Goal: Task Accomplishment & Management: Use online tool/utility

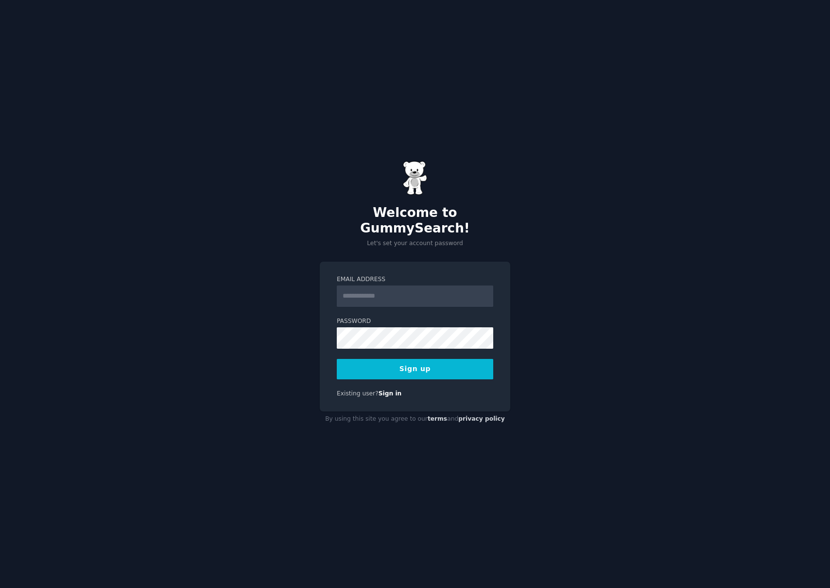
click at [464, 299] on form "Email Address Password Sign up" at bounding box center [415, 327] width 157 height 104
click at [464, 292] on input "Email Address" at bounding box center [415, 295] width 157 height 21
type input "**********"
click at [493, 447] on div "**********" at bounding box center [415, 294] width 830 height 588
click at [452, 360] on button "Sign up" at bounding box center [415, 369] width 157 height 20
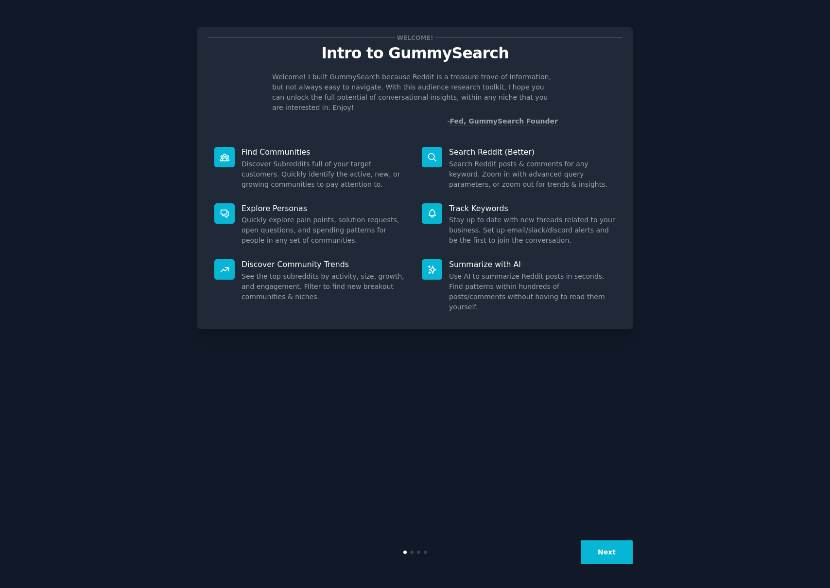
click at [606, 555] on button "Next" at bounding box center [607, 552] width 52 height 24
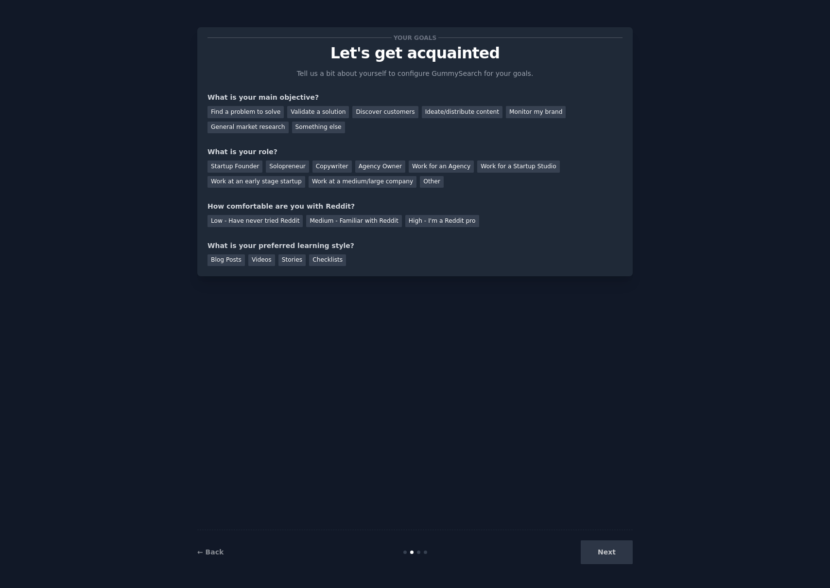
click at [606, 555] on div "Next" at bounding box center [560, 552] width 145 height 24
click at [275, 111] on div "Find a problem to solve" at bounding box center [246, 112] width 76 height 12
click at [304, 108] on div "Validate a solution" at bounding box center [318, 112] width 62 height 12
click at [263, 115] on div "Find a problem to solve" at bounding box center [246, 112] width 76 height 12
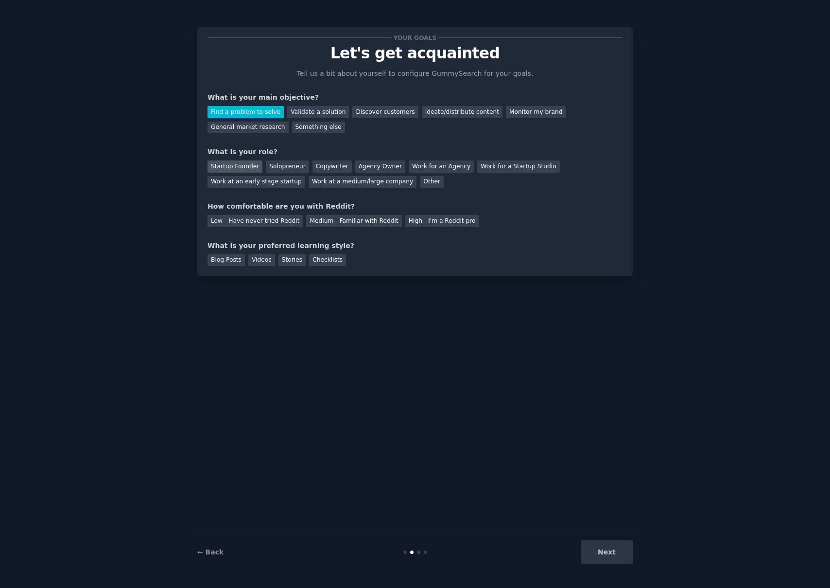
click at [238, 161] on div "Startup Founder" at bounding box center [235, 166] width 55 height 12
click at [281, 224] on div "Low - Have never tried Reddit" at bounding box center [255, 221] width 95 height 12
click at [262, 259] on div "Videos" at bounding box center [261, 260] width 27 height 12
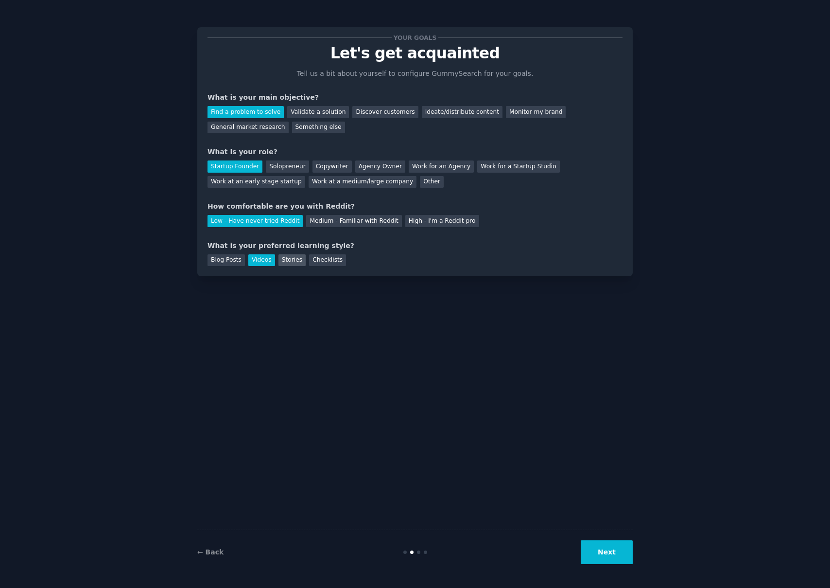
click at [297, 263] on div "Stories" at bounding box center [292, 260] width 27 height 12
click at [261, 261] on div "Videos" at bounding box center [261, 260] width 27 height 12
click at [617, 550] on button "Next" at bounding box center [607, 552] width 52 height 24
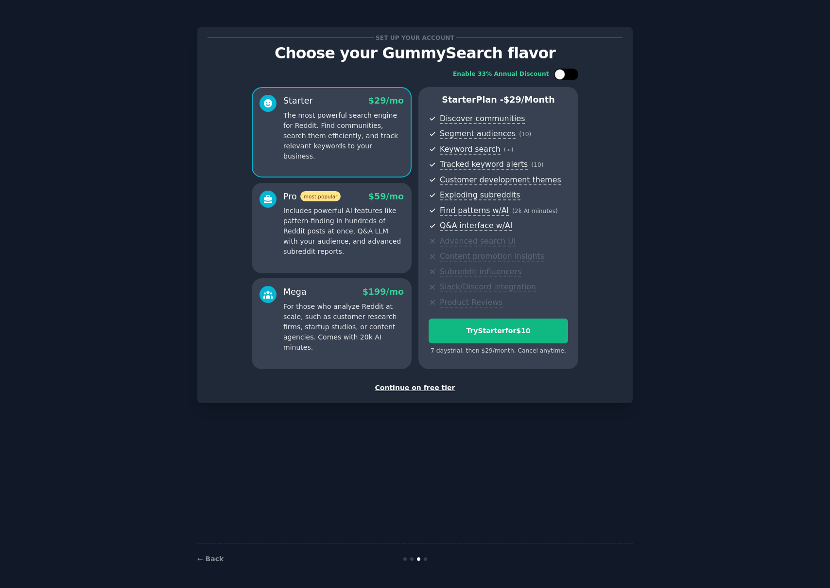
click at [571, 76] on div at bounding box center [571, 74] width 5 height 5
click at [570, 76] on div at bounding box center [572, 74] width 11 height 11
click at [562, 81] on div "Enable 33% Annual Discount Starter $ 29 /mo The most powerful search engine for…" at bounding box center [415, 219] width 415 height 314
click at [561, 76] on div at bounding box center [560, 74] width 11 height 11
click at [561, 76] on icon at bounding box center [560, 74] width 5 height 5
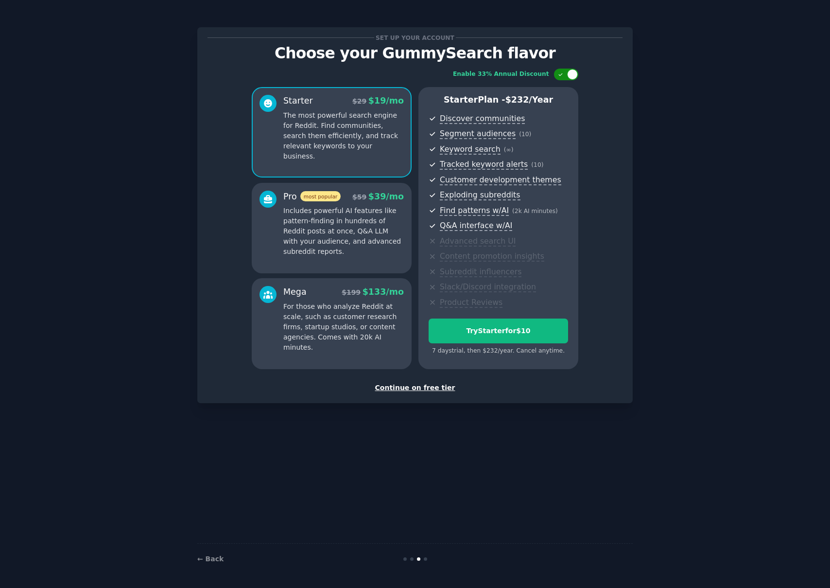
checkbox input "false"
click at [433, 385] on div "Continue on free tier" at bounding box center [415, 388] width 415 height 10
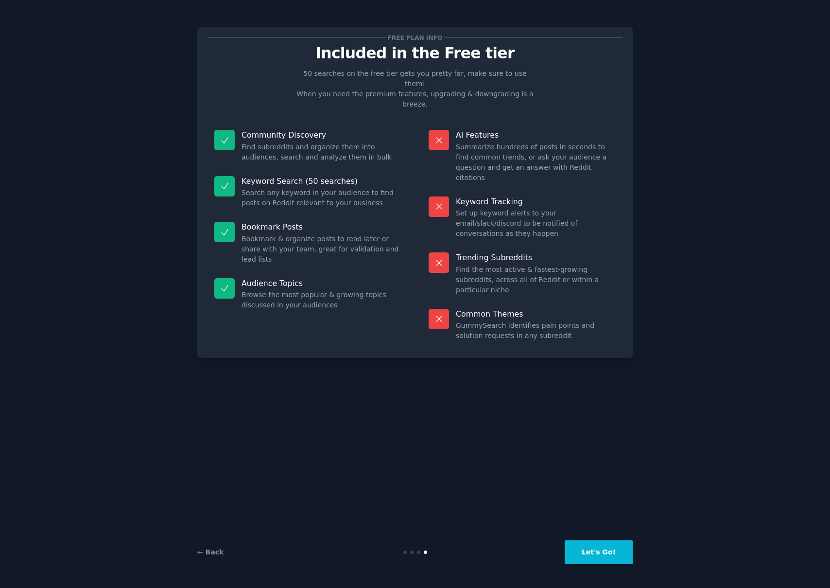
click at [612, 541] on button "Let's Go!" at bounding box center [599, 552] width 68 height 24
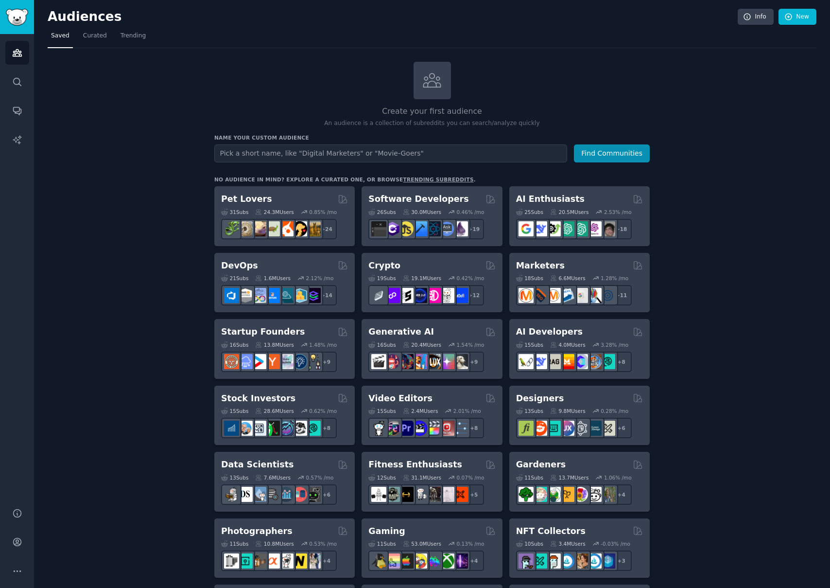
click at [452, 157] on input "text" at bounding box center [390, 153] width 353 height 18
click at [612, 151] on button "Find Communities" at bounding box center [612, 153] width 76 height 18
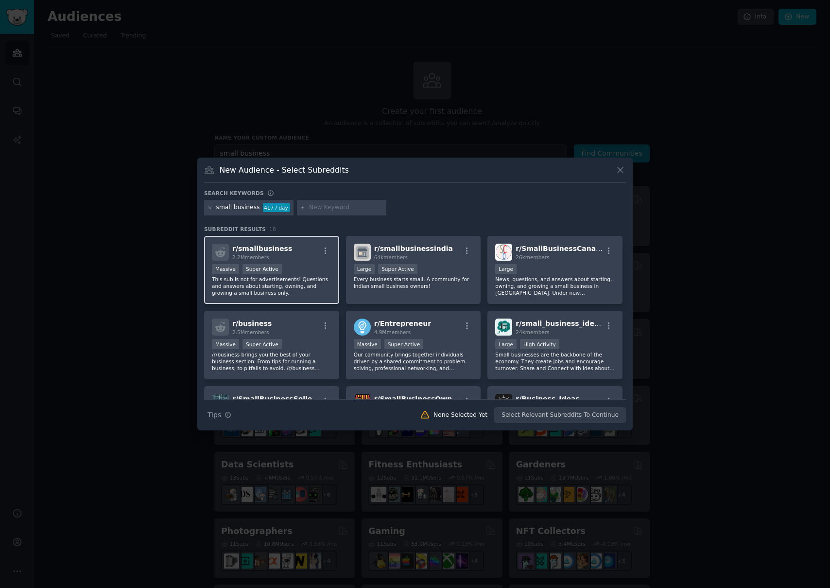
click at [270, 247] on span "r/ smallbusiness" at bounding box center [262, 249] width 60 height 8
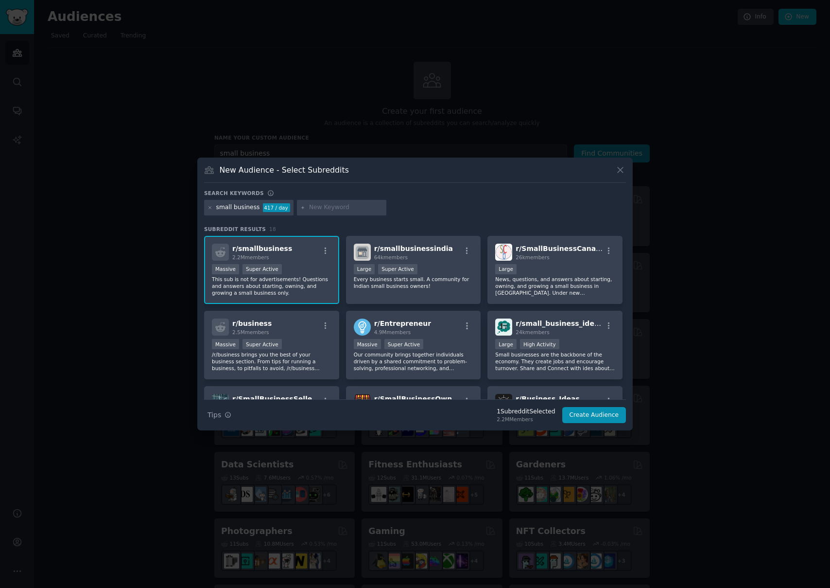
click at [633, 165] on div at bounding box center [415, 294] width 830 height 588
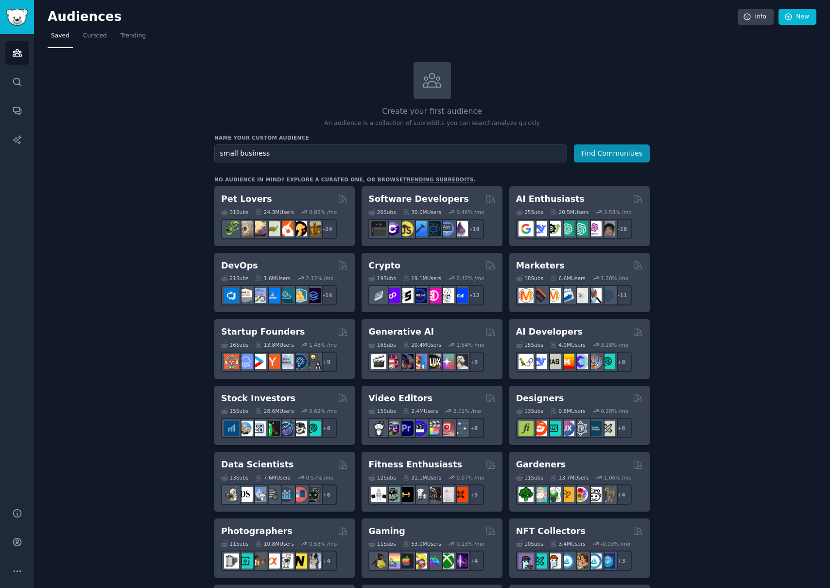
click at [625, 166] on div "Create your first audience An audience is a collection of subreddits you can se…" at bounding box center [432, 591] width 436 height 1059
click at [438, 171] on div "Create your first audience An audience is a collection of subreddits you can se…" at bounding box center [432, 591] width 436 height 1059
click at [438, 159] on input "small business" at bounding box center [390, 153] width 353 height 18
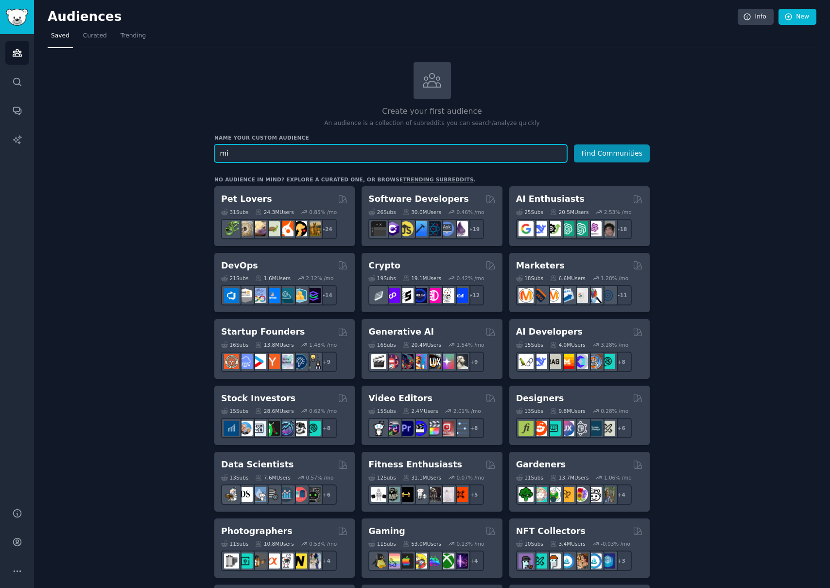
type input "m"
type input "micro empreendedor"
click at [574, 144] on button "Find Communities" at bounding box center [612, 153] width 76 height 18
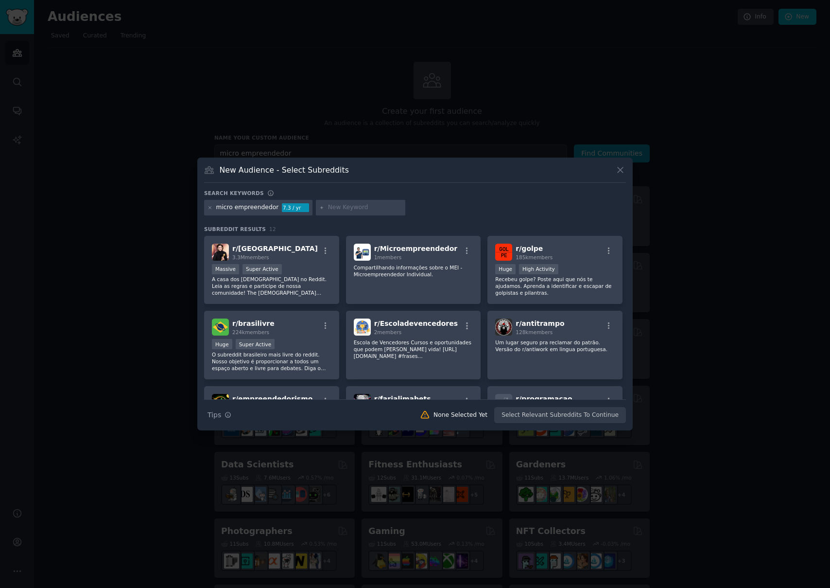
click at [306, 220] on div "Search keywords micro empreendedor 7.3 / yr Subreddit Results 12 r/ brasil 3.3M…" at bounding box center [415, 307] width 422 height 234
click at [261, 211] on div "micro empreendedor" at bounding box center [247, 207] width 63 height 9
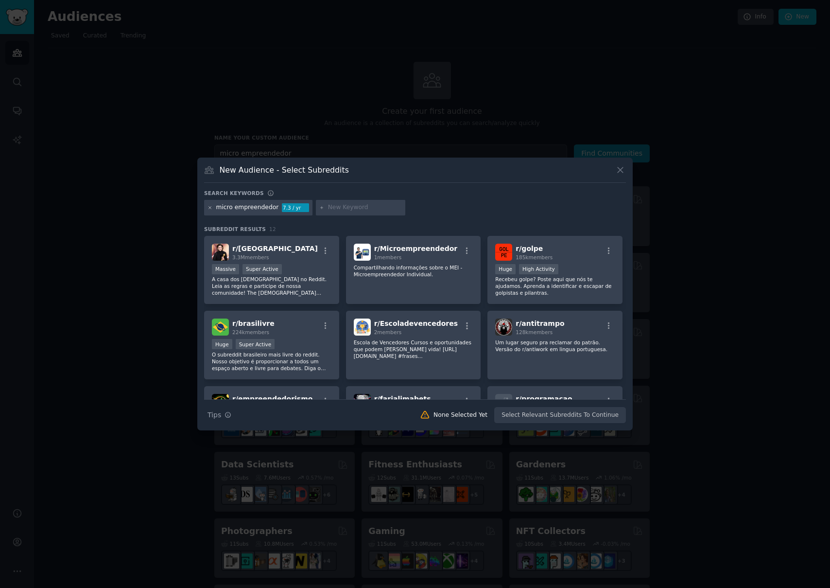
click at [210, 210] on icon at bounding box center [210, 207] width 5 height 5
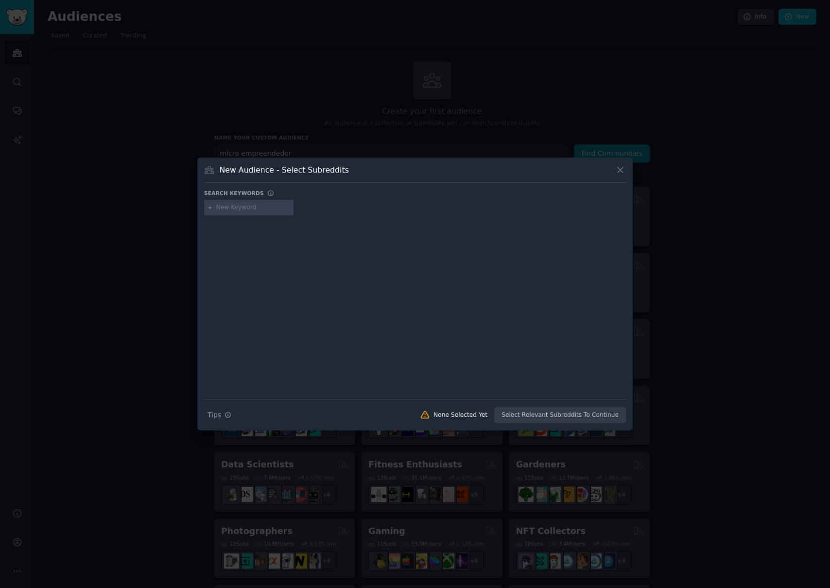
click at [231, 209] on input "text" at bounding box center [253, 207] width 74 height 9
type input "MEI"
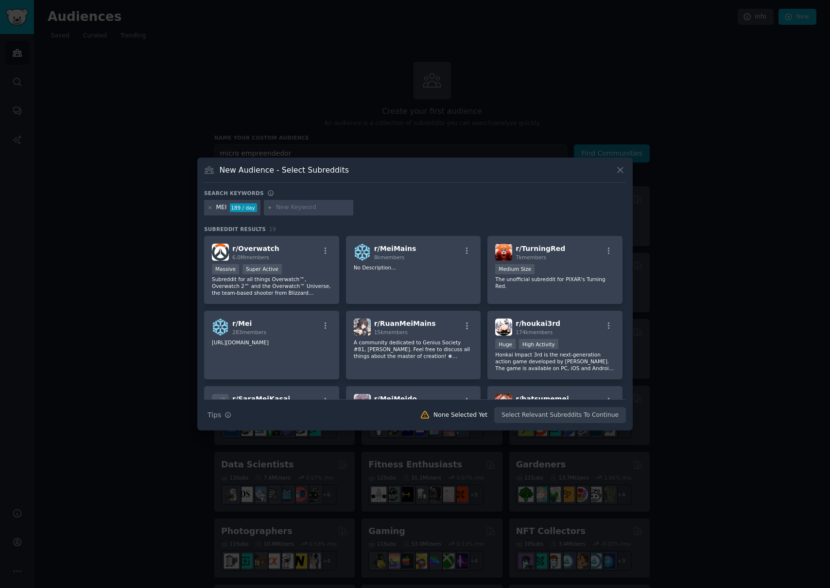
click at [312, 210] on input "text" at bounding box center [313, 207] width 74 height 9
type input "CNPJ"
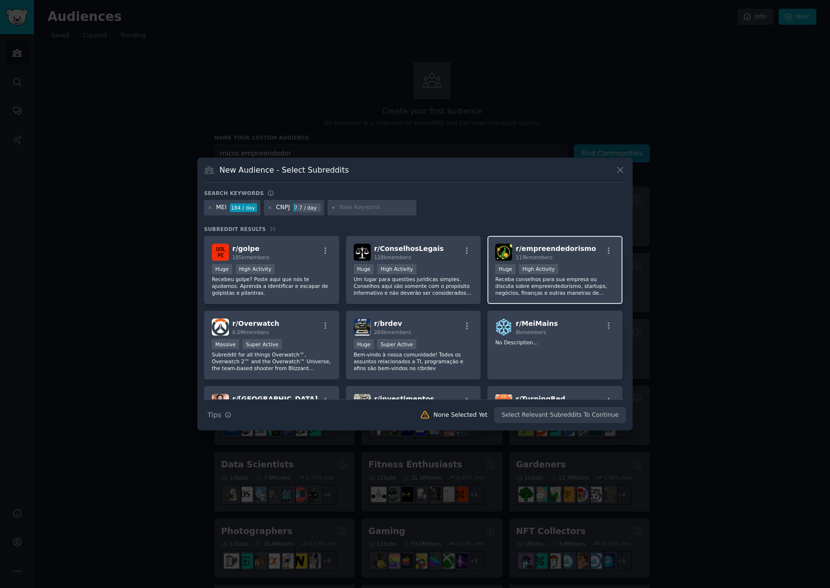
click at [584, 287] on p "Receba conselhos para sua empresa ou discuta sobre empreendedorismo, startups, …" at bounding box center [555, 286] width 120 height 20
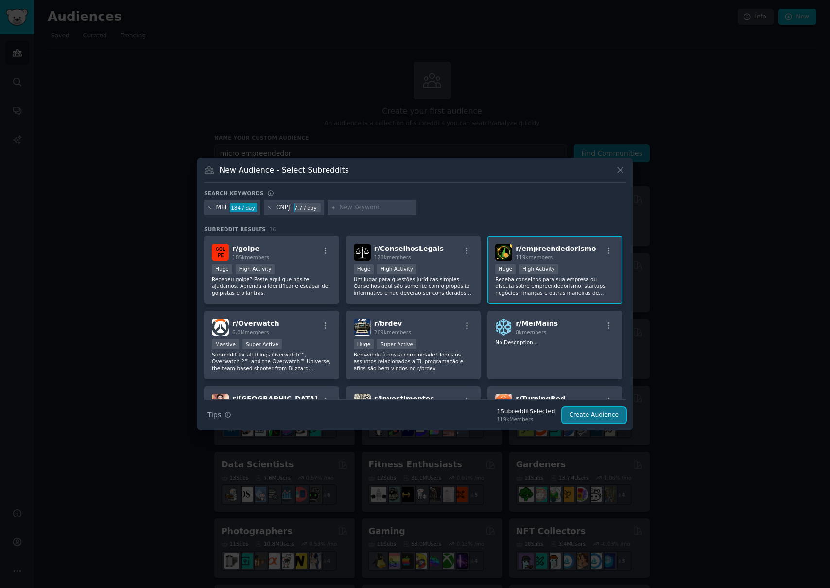
click at [600, 415] on button "Create Audience" at bounding box center [594, 415] width 64 height 17
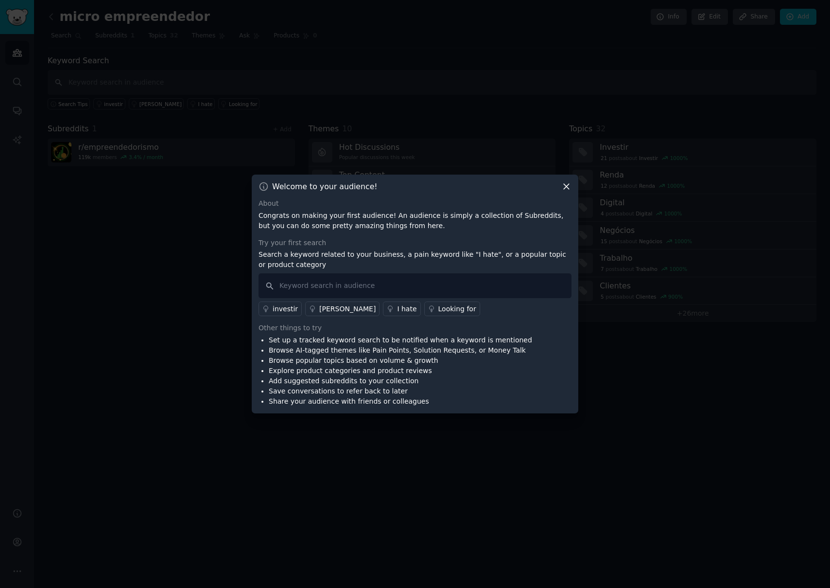
click at [568, 185] on icon at bounding box center [566, 186] width 5 height 5
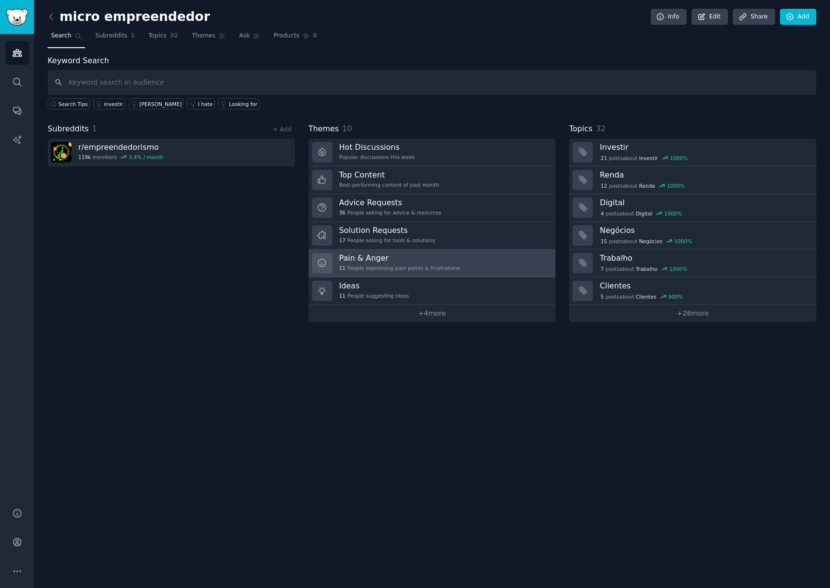
click at [434, 254] on h3 "Pain & Anger" at bounding box center [399, 258] width 121 height 10
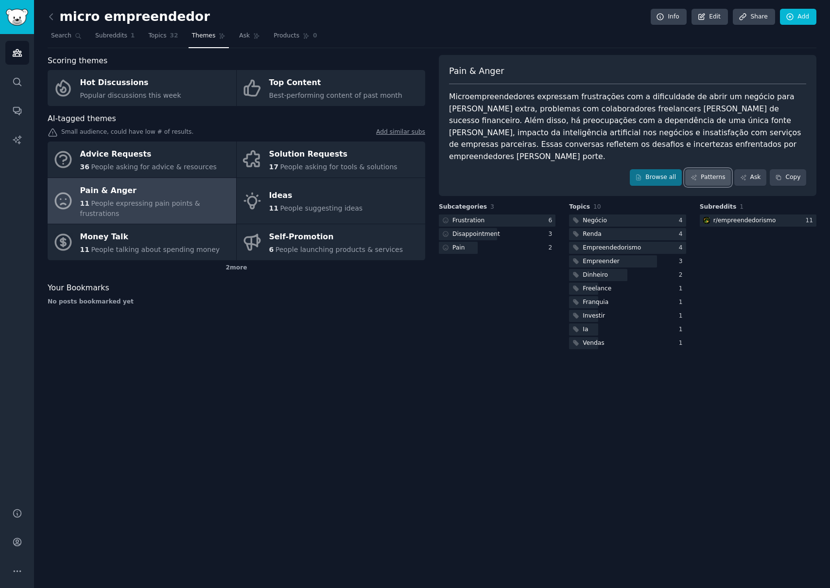
click at [695, 174] on icon at bounding box center [694, 177] width 7 height 7
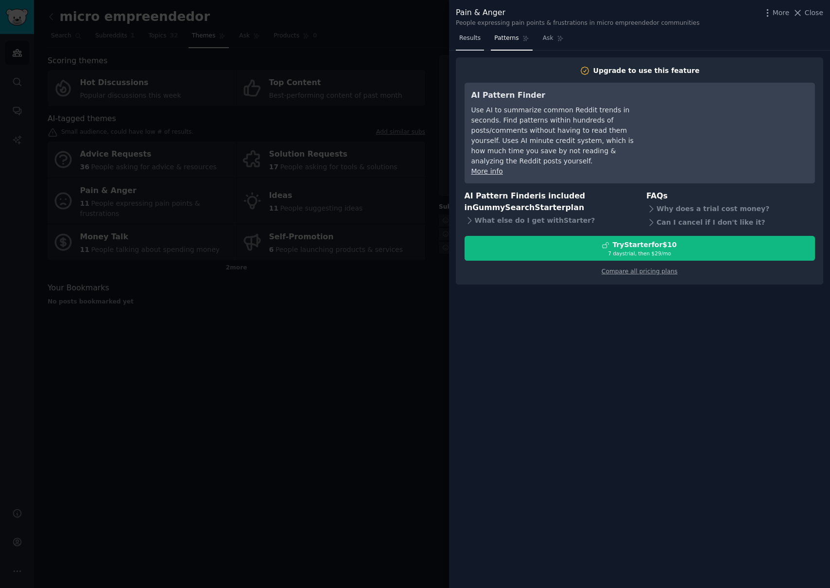
click at [474, 40] on span "Results" at bounding box center [469, 38] width 21 height 9
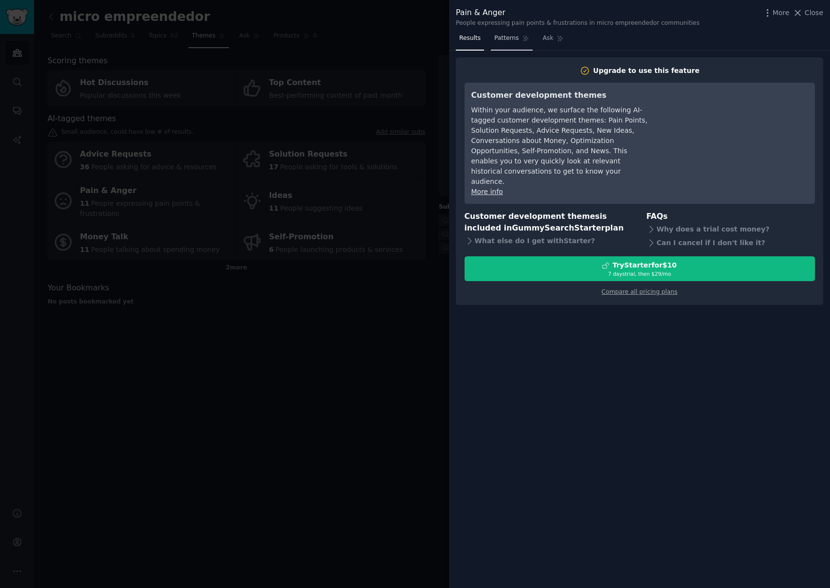
click at [491, 39] on link "Patterns" at bounding box center [511, 41] width 41 height 20
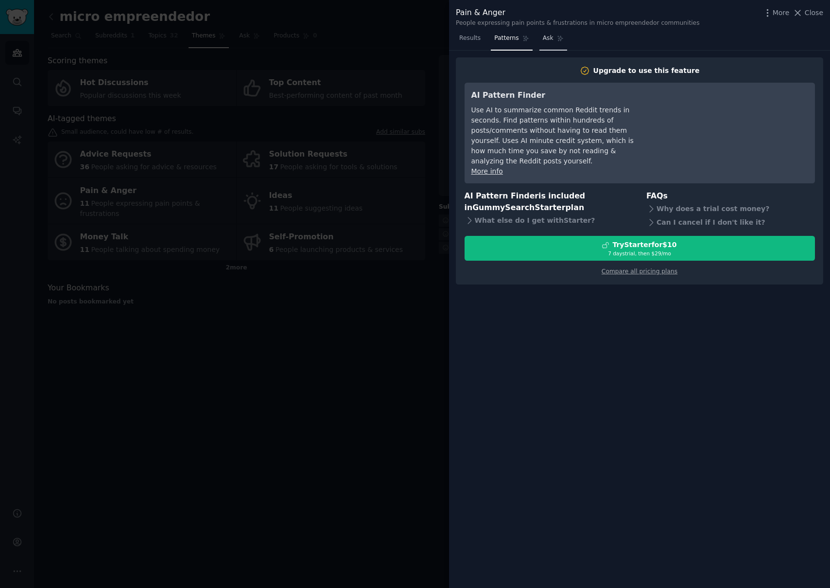
click at [540, 36] on link "Ask" at bounding box center [554, 41] width 28 height 20
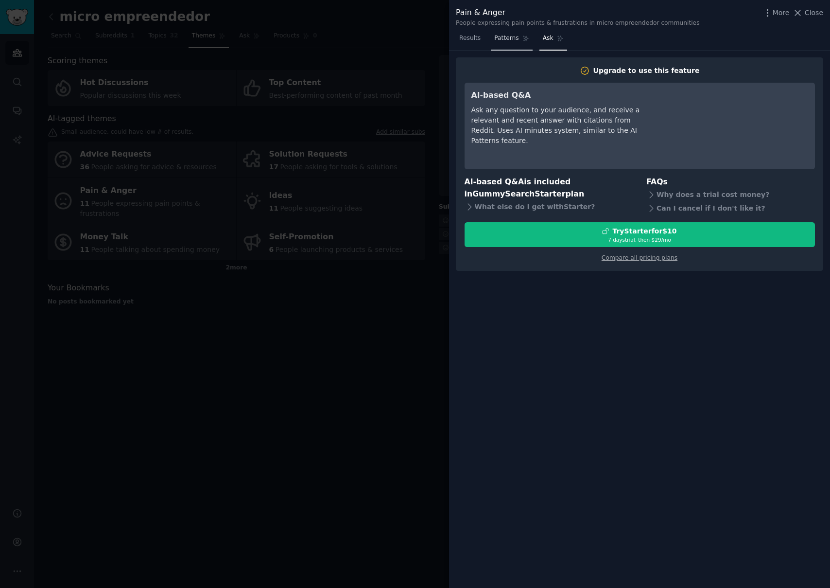
click at [511, 39] on span "Patterns" at bounding box center [506, 38] width 24 height 9
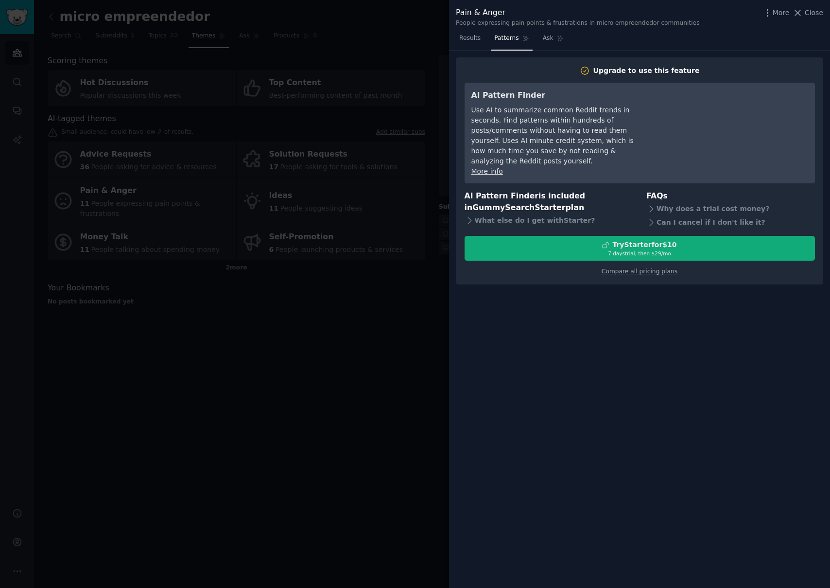
click at [620, 236] on button "Try Starter for $10 7 days trial, then $ 29 /mo" at bounding box center [640, 248] width 351 height 25
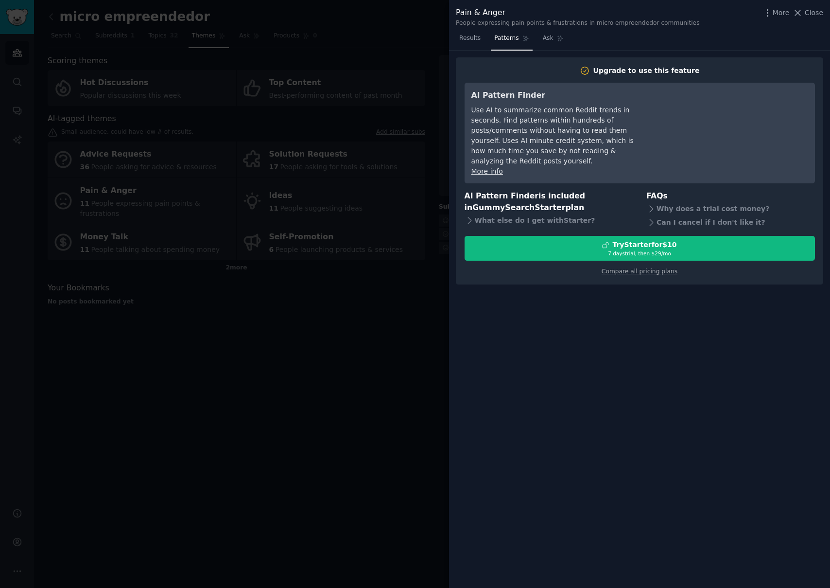
click at [411, 293] on div at bounding box center [415, 294] width 830 height 588
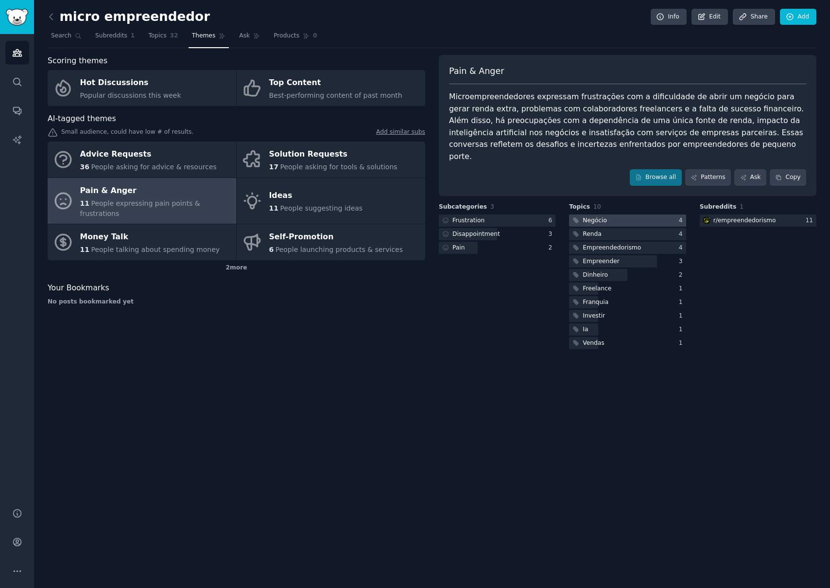
click at [583, 216] on div "Negócio" at bounding box center [595, 220] width 24 height 9
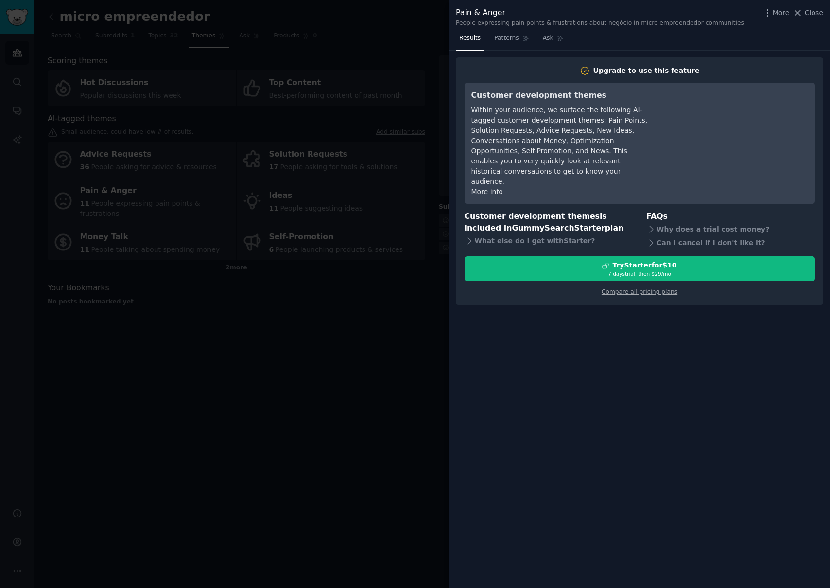
click at [413, 346] on div at bounding box center [415, 294] width 830 height 588
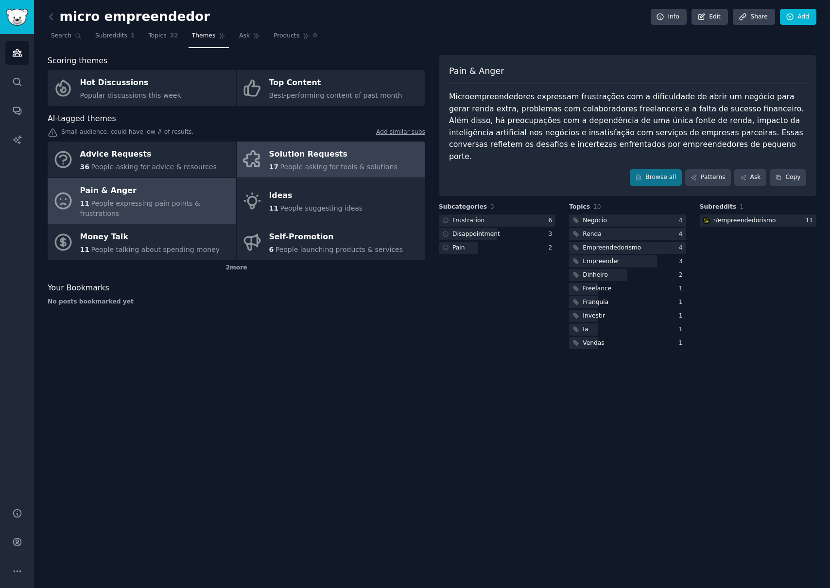
click at [277, 162] on div "17 People asking for tools & solutions" at bounding box center [333, 167] width 128 height 10
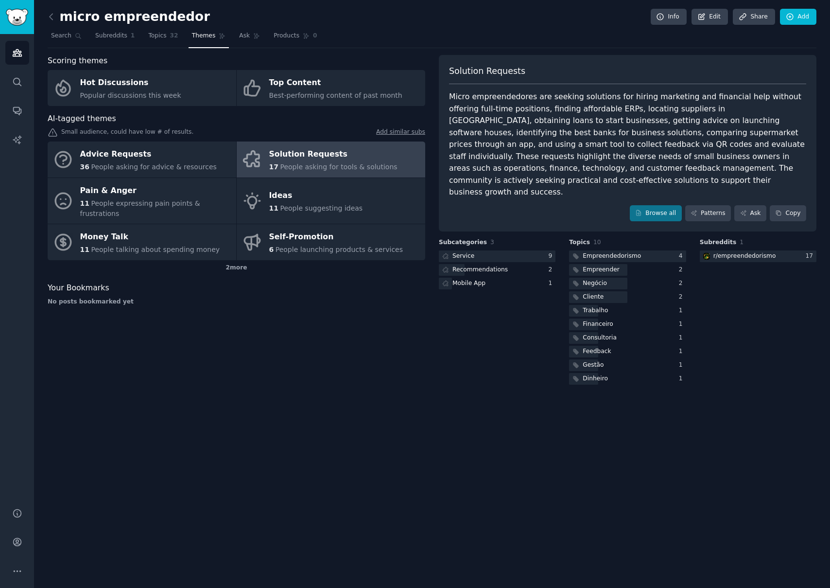
click at [557, 173] on div "Micro empreendedores are seeking solutions for hiring marketing and financial h…" at bounding box center [627, 144] width 357 height 107
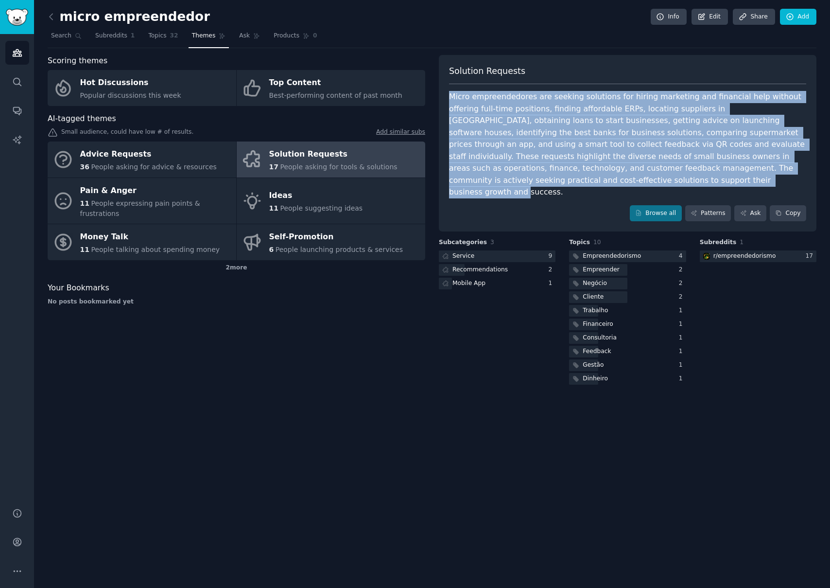
drag, startPoint x: 564, startPoint y: 178, endPoint x: 449, endPoint y: 94, distance: 142.6
click at [449, 94] on div "Micro empreendedores are seeking solutions for hiring marketing and financial h…" at bounding box center [627, 144] width 357 height 107
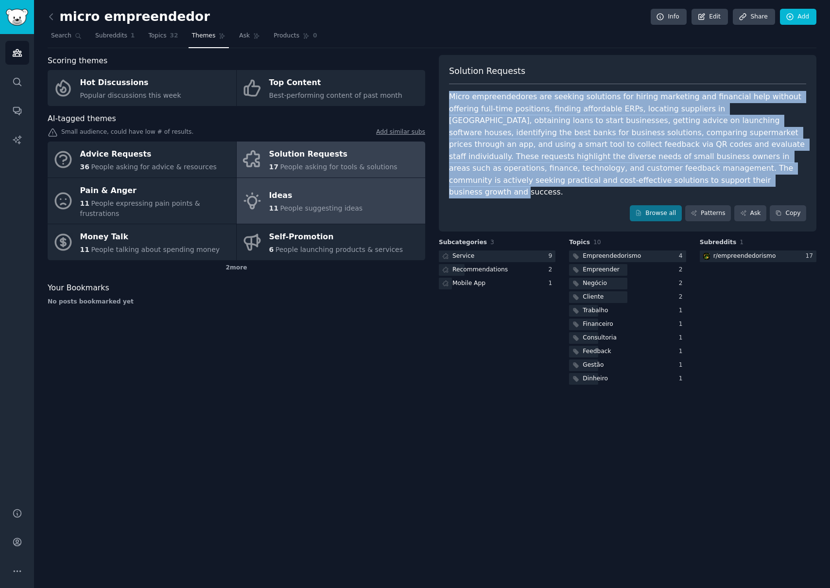
click at [331, 204] on span "People suggesting ideas" at bounding box center [321, 208] width 83 height 8
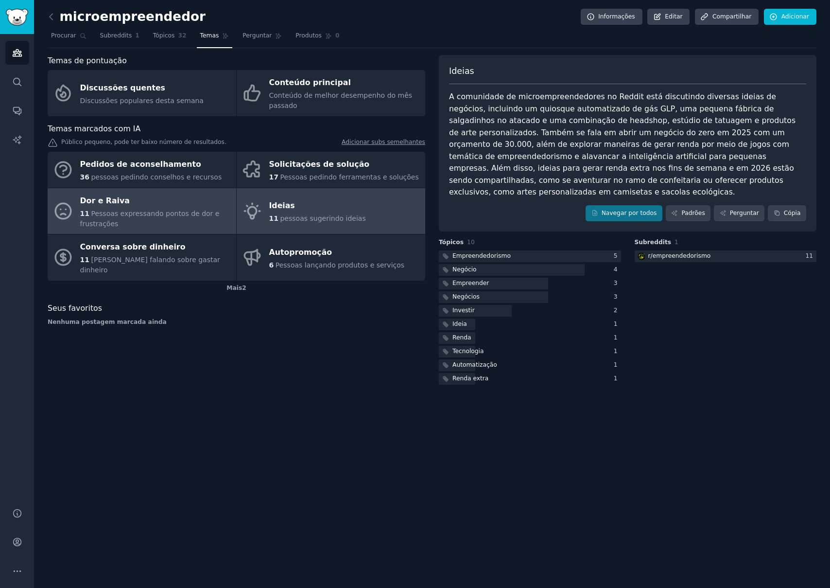
click at [205, 214] on font "Pessoas expressando pontos de dor e frustrações" at bounding box center [150, 219] width 140 height 18
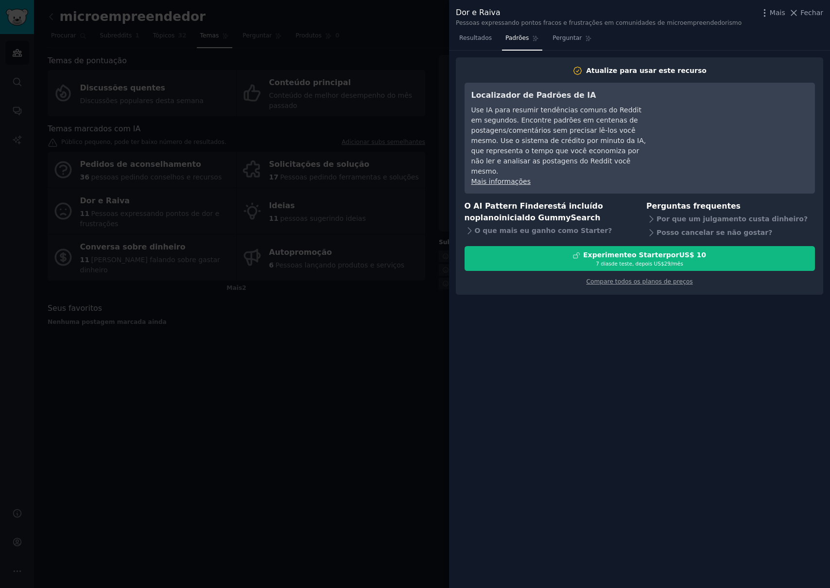
click at [332, 97] on div at bounding box center [415, 294] width 830 height 588
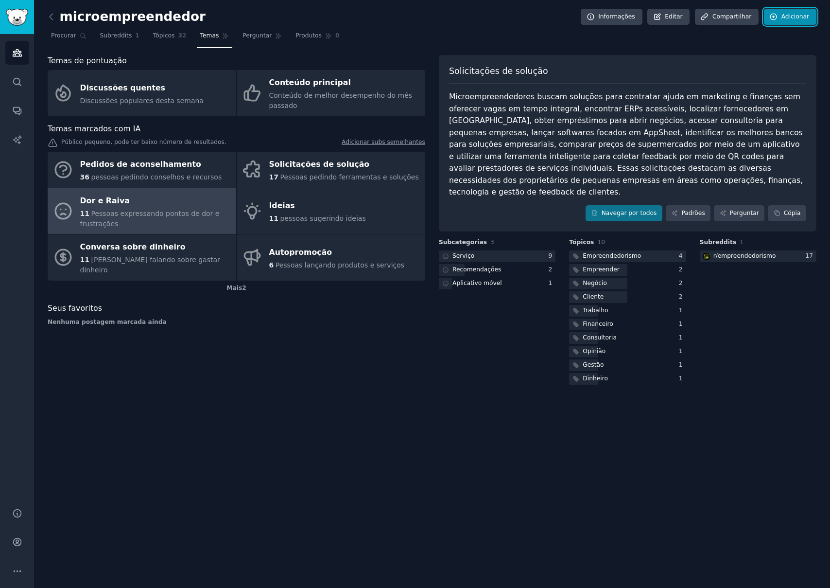
click at [776, 13] on icon at bounding box center [774, 17] width 9 height 9
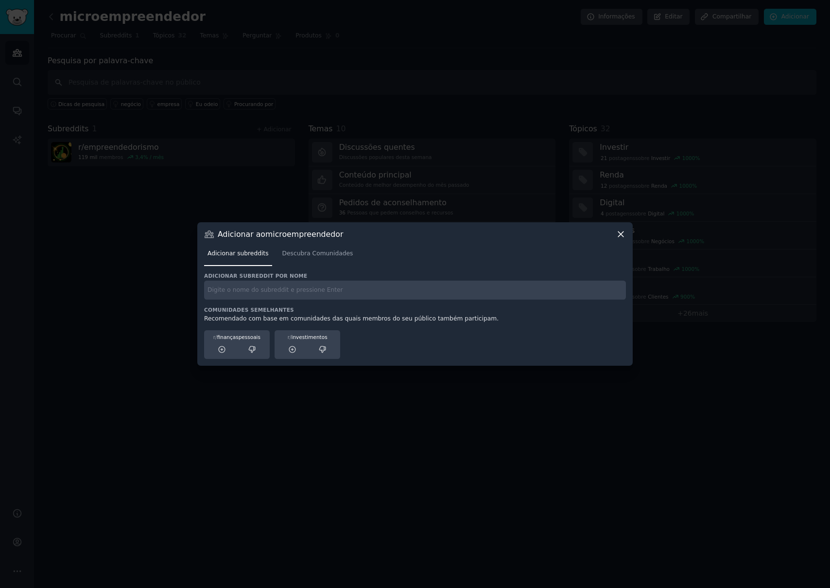
click at [618, 236] on icon at bounding box center [621, 234] width 10 height 10
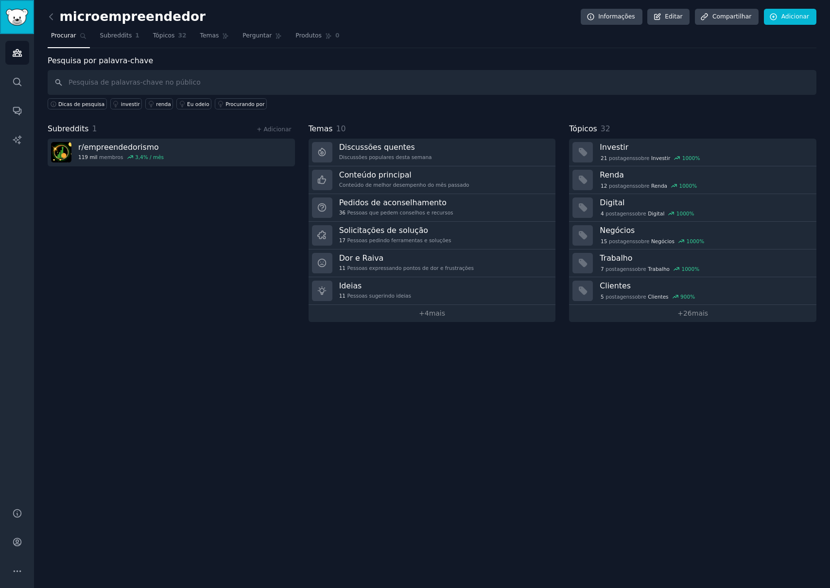
click at [17, 21] on img "Barra lateral" at bounding box center [17, 17] width 22 height 17
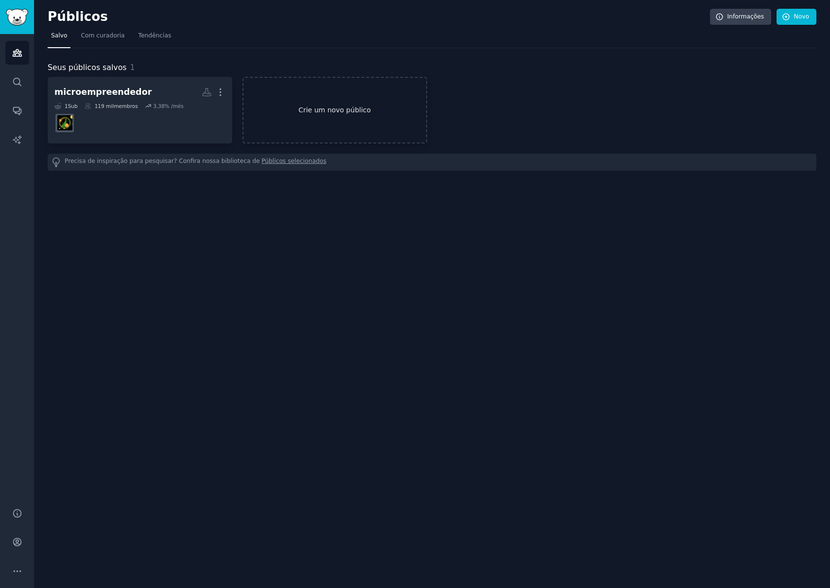
click at [295, 109] on font "Crie um novo público" at bounding box center [335, 110] width 183 height 10
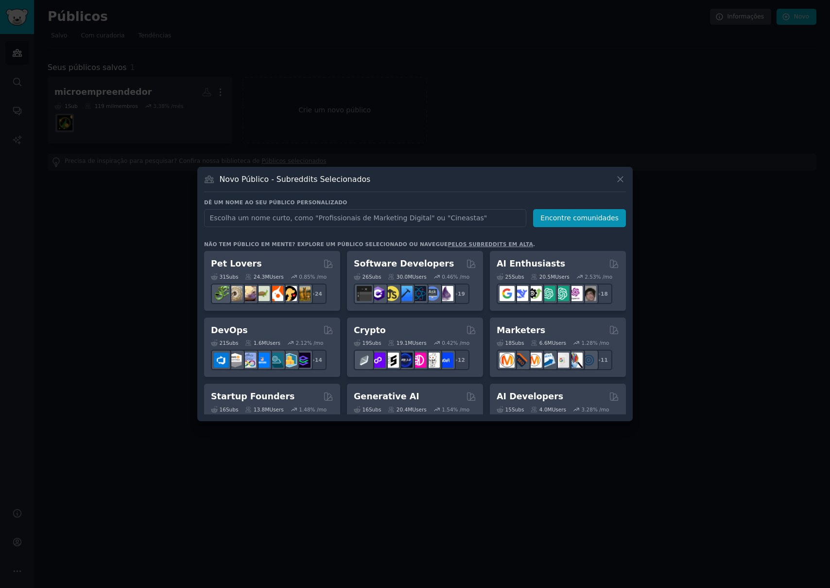
click at [311, 212] on input "text" at bounding box center [365, 218] width 322 height 18
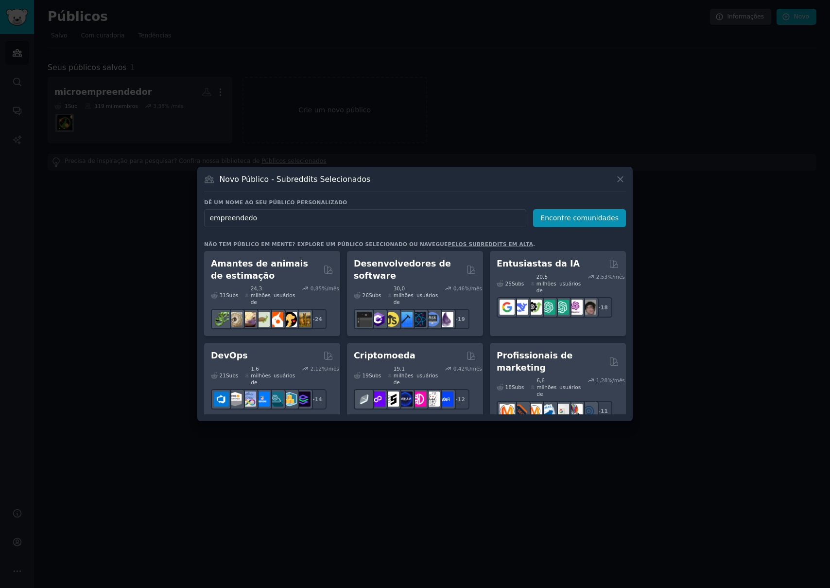
type input "empreendedor"
click button "Encontre comunidades" at bounding box center [579, 218] width 93 height 18
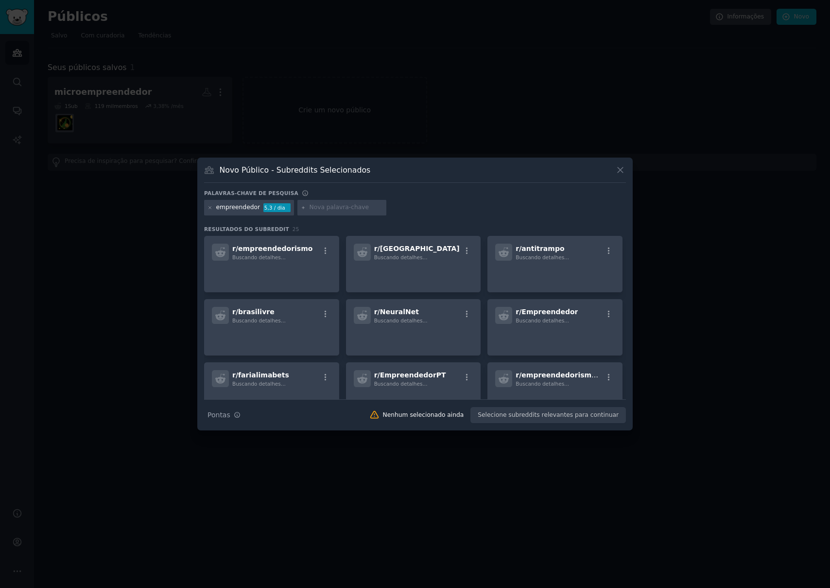
click at [395, 226] on h3 "Resultados do Subreddit 25" at bounding box center [415, 229] width 422 height 7
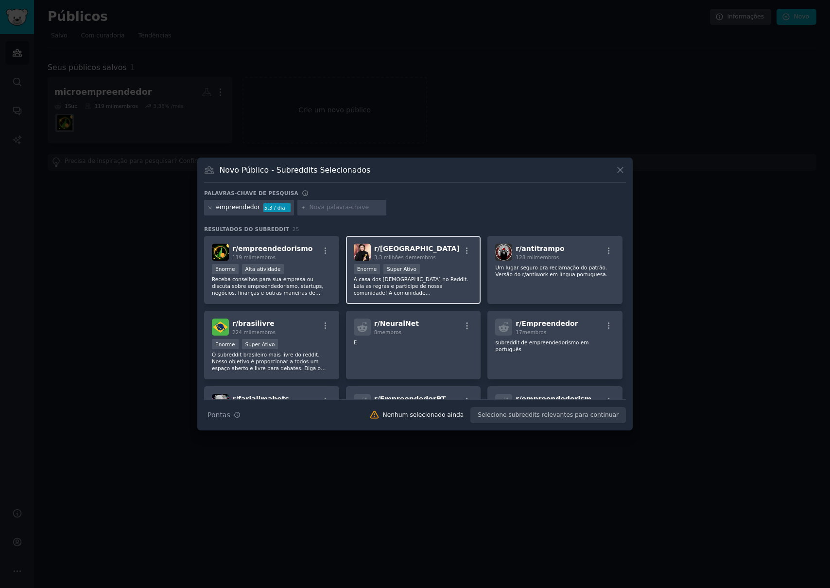
click at [439, 267] on div "Mais de 1.000.000 de membros Enorme Super Ativo" at bounding box center [414, 270] width 120 height 12
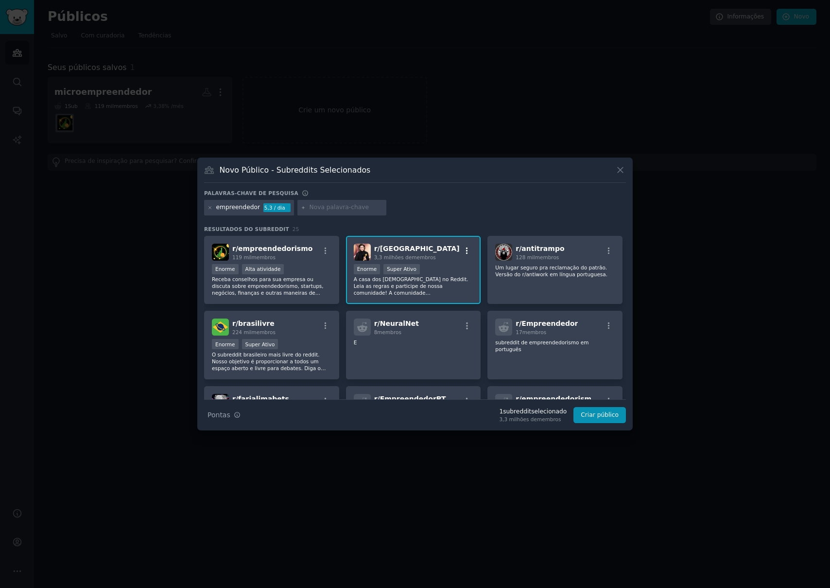
click at [463, 251] on icon "button" at bounding box center [467, 250] width 9 height 9
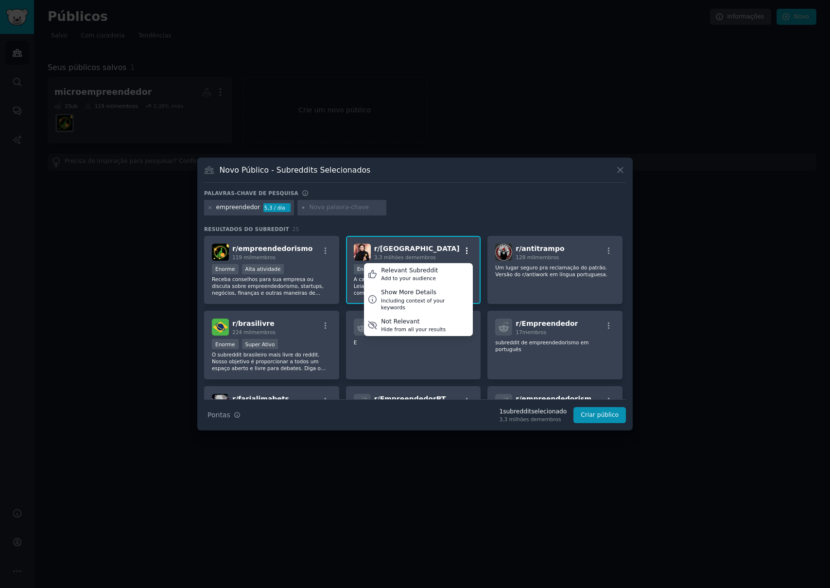
click at [463, 251] on icon "button" at bounding box center [467, 250] width 9 height 9
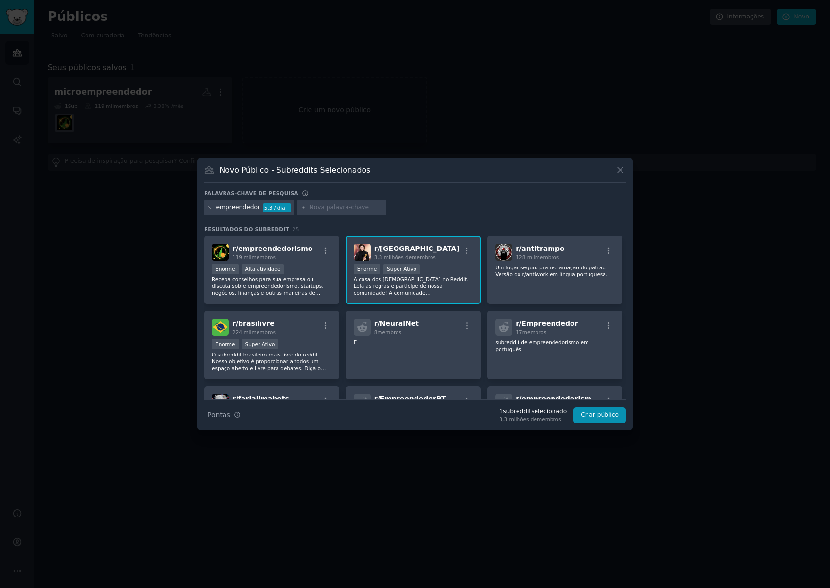
click at [413, 294] on font "A casa dos brasileiros no Reddit. Leia as regras e participe de nossa comunidad…" at bounding box center [413, 302] width 118 height 53
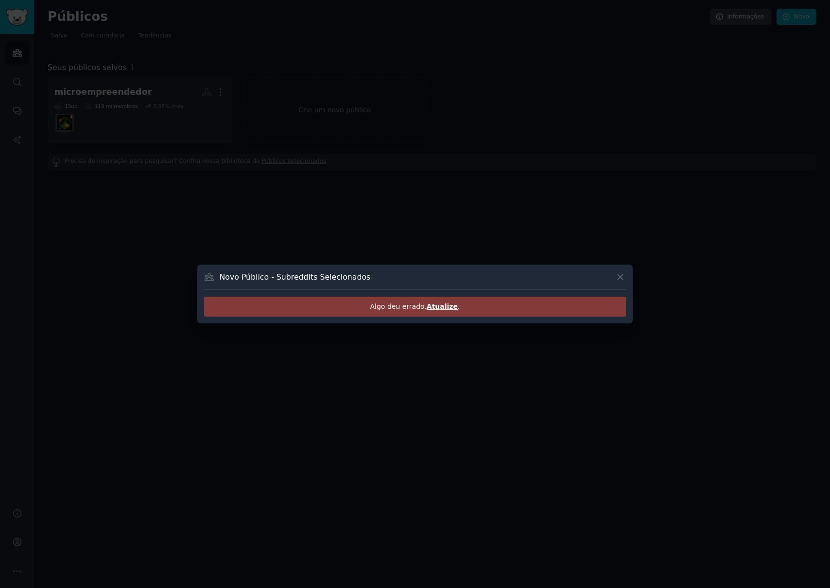
click at [413, 294] on div "Novo Público - Subreddits Selecionados Algo deu errado. Atualize ." at bounding box center [415, 293] width 436 height 59
click at [439, 307] on font "Atualize" at bounding box center [442, 306] width 31 height 8
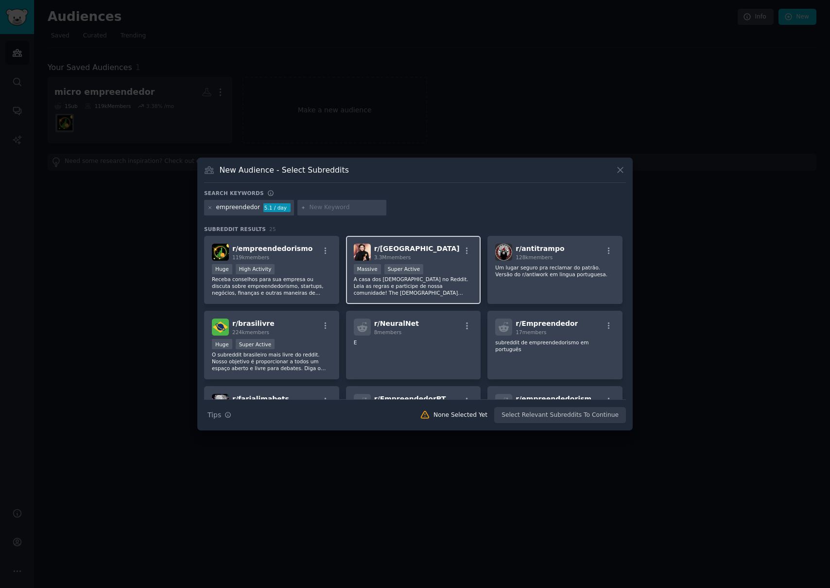
click at [408, 286] on p "A casa dos [DEMOGRAPHIC_DATA] no Reddit. Leia as regras e participe de nossa co…" at bounding box center [414, 286] width 120 height 20
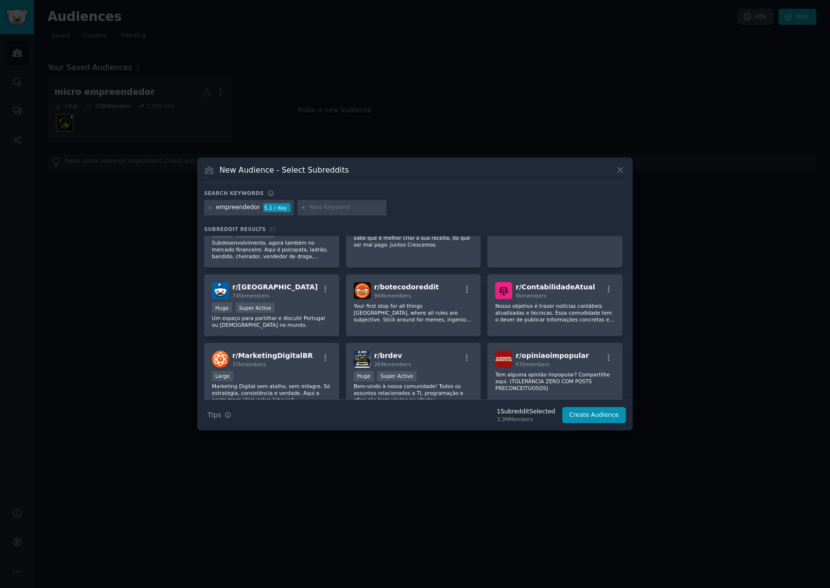
scroll to position [137, 0]
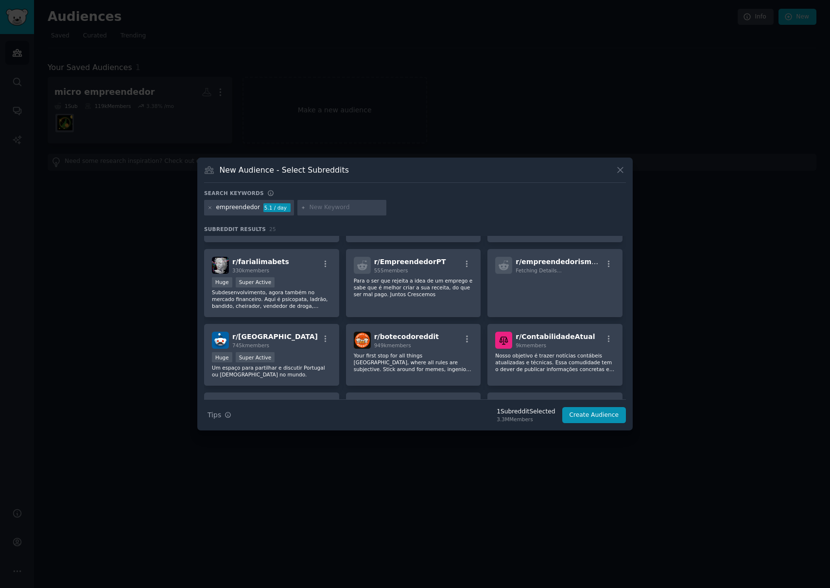
click at [239, 204] on div "empreendedor" at bounding box center [238, 207] width 44 height 9
click at [210, 208] on icon at bounding box center [210, 207] width 5 height 5
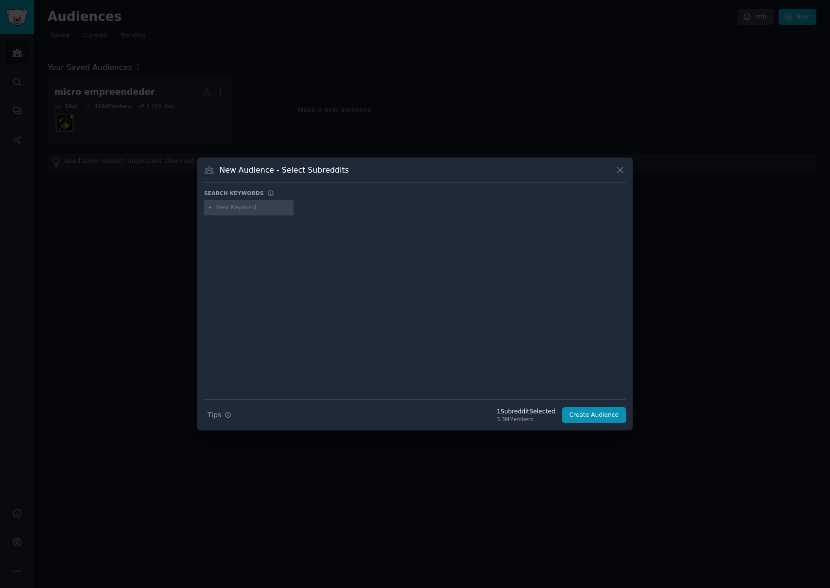
click at [229, 208] on input "text" at bounding box center [253, 207] width 74 height 9
type input "r"
type input "empreendedorismo"
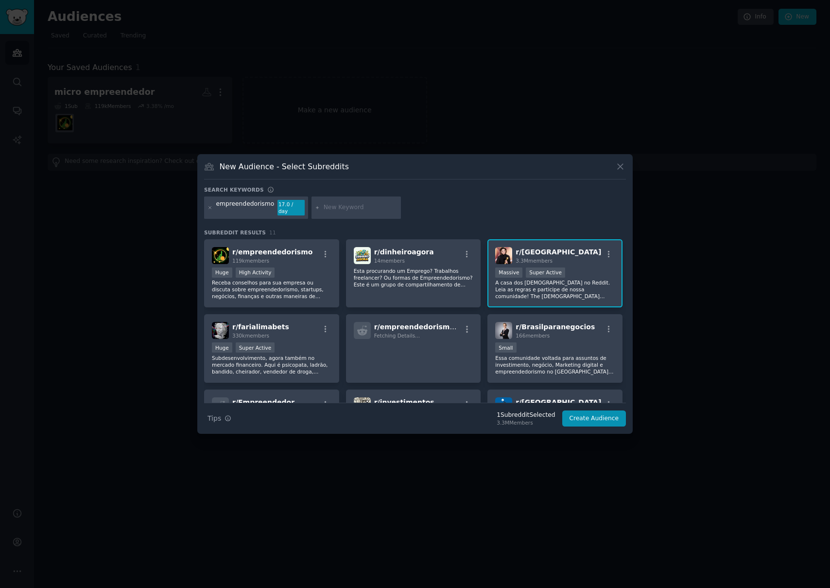
click at [501, 221] on div "Search keywords Try a 2-4 keywords your audience might mention empreendedorismo…" at bounding box center [415, 306] width 422 height 241
click at [478, 210] on div "empreendedorismo 17.0 / day" at bounding box center [415, 209] width 422 height 26
click at [485, 307] on div "r/ empreendedorismo 119k members Huge High Activity Receba conselhos para sua e…" at bounding box center [415, 386] width 422 height 294
